Goal: Task Accomplishment & Management: Manage account settings

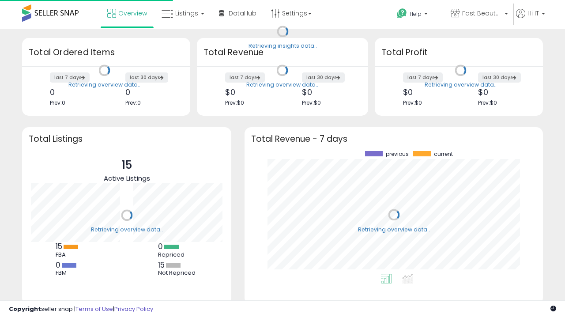
scroll to position [123, 281]
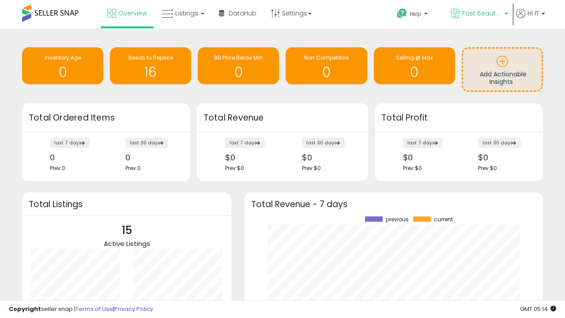
click at [478, 14] on span "Fast Beauty ([GEOGRAPHIC_DATA])" at bounding box center [482, 13] width 40 height 9
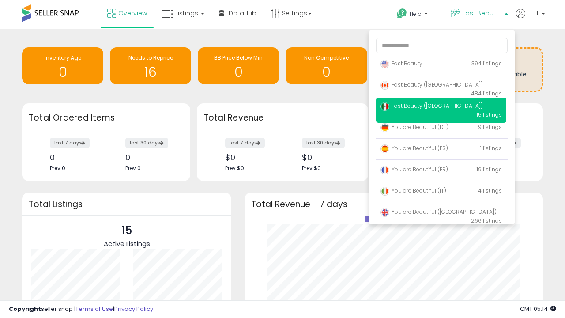
click at [441, 213] on span "You are Beautiful ([GEOGRAPHIC_DATA])" at bounding box center [438, 212] width 116 height 8
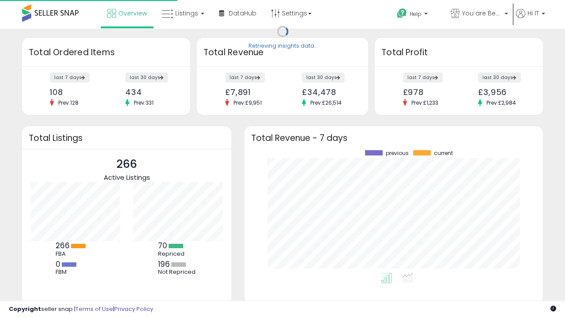
scroll to position [123, 281]
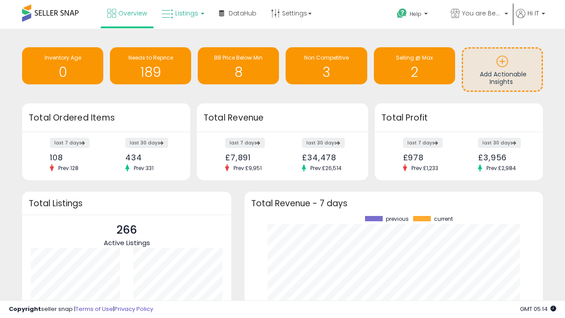
click at [182, 13] on span "Listings" at bounding box center [186, 13] width 23 height 9
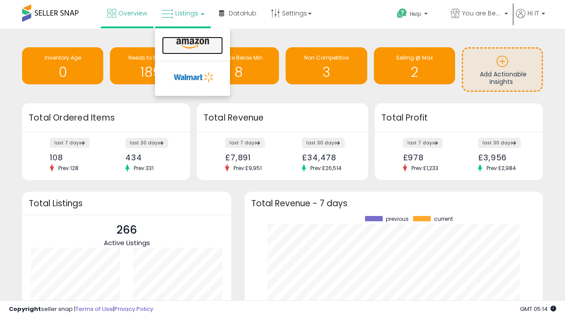
click at [191, 44] on icon at bounding box center [192, 43] width 38 height 11
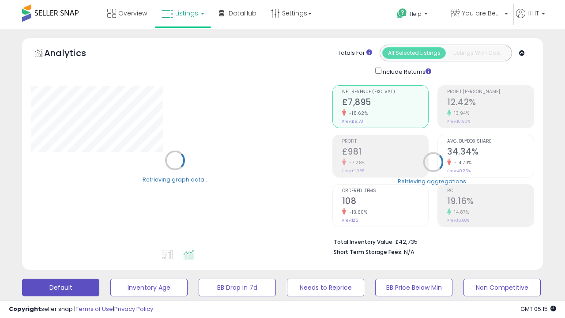
scroll to position [171, 0]
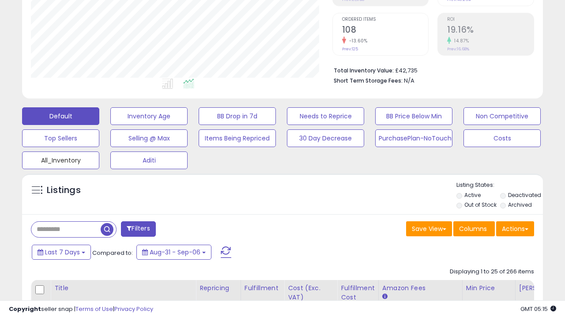
click at [60, 158] on button "All_Inventory" at bounding box center [60, 160] width 77 height 18
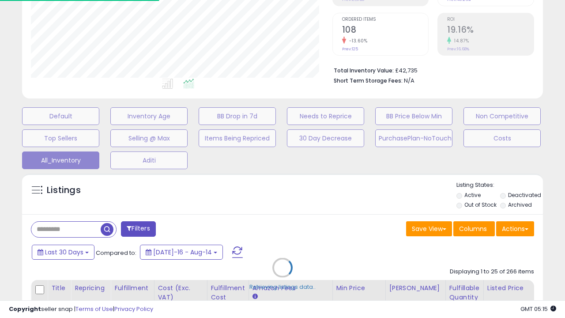
scroll to position [181, 301]
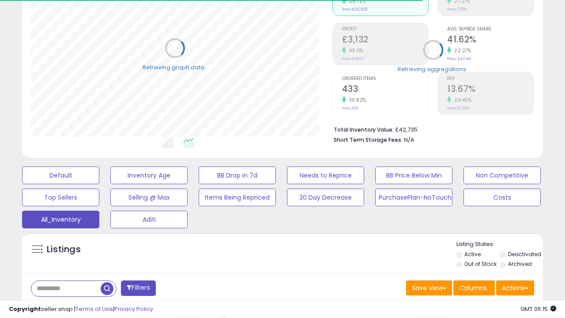
click at [63, 307] on span "Last 30 Days" at bounding box center [64, 311] width 38 height 9
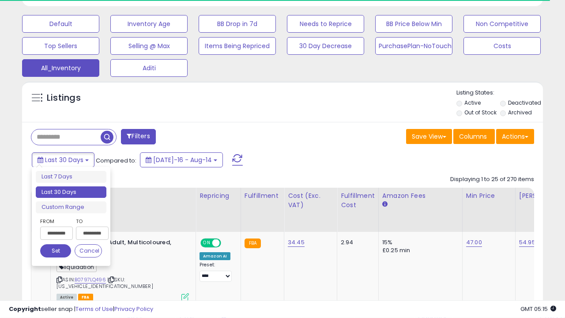
click at [71, 192] on li "Last 30 Days" at bounding box center [71, 192] width 71 height 12
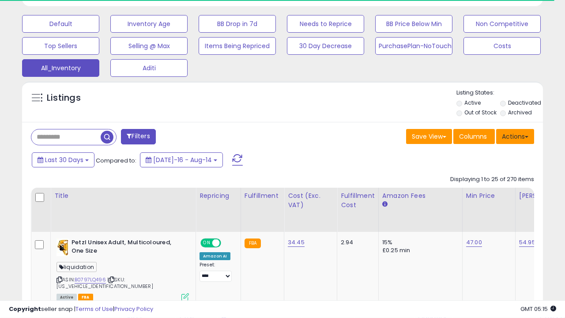
click at [515, 135] on button "Actions" at bounding box center [515, 136] width 38 height 15
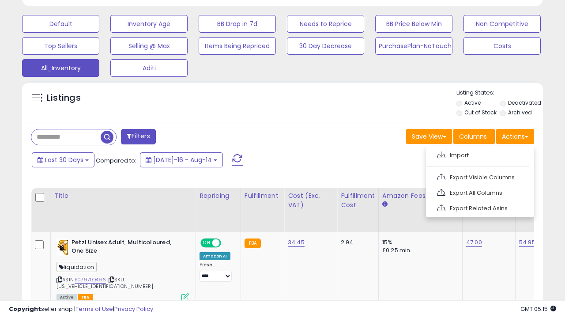
click at [479, 191] on link "Export All Columns" at bounding box center [479, 193] width 97 height 14
